Goal: Navigation & Orientation: Find specific page/section

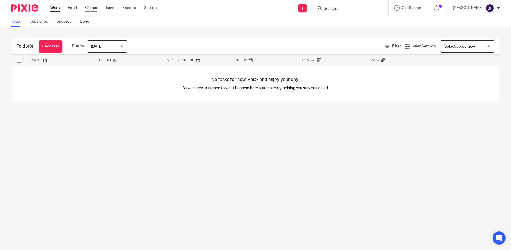
click at [92, 8] on link "Clients" at bounding box center [91, 7] width 12 height 5
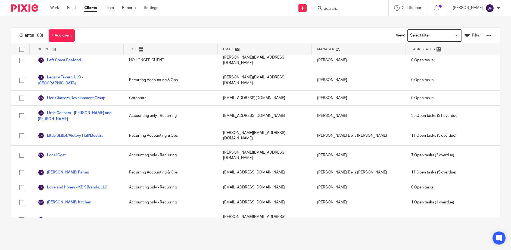
scroll to position [899, 0]
click at [66, 236] on link "Meyhouse Holdings" at bounding box center [59, 239] width 43 height 7
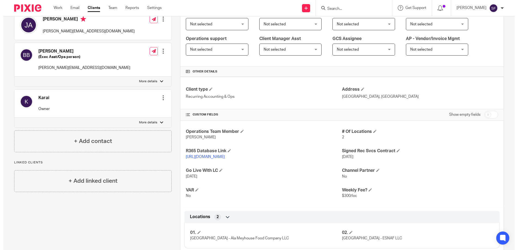
scroll to position [109, 0]
